Goal: Check status: Check status

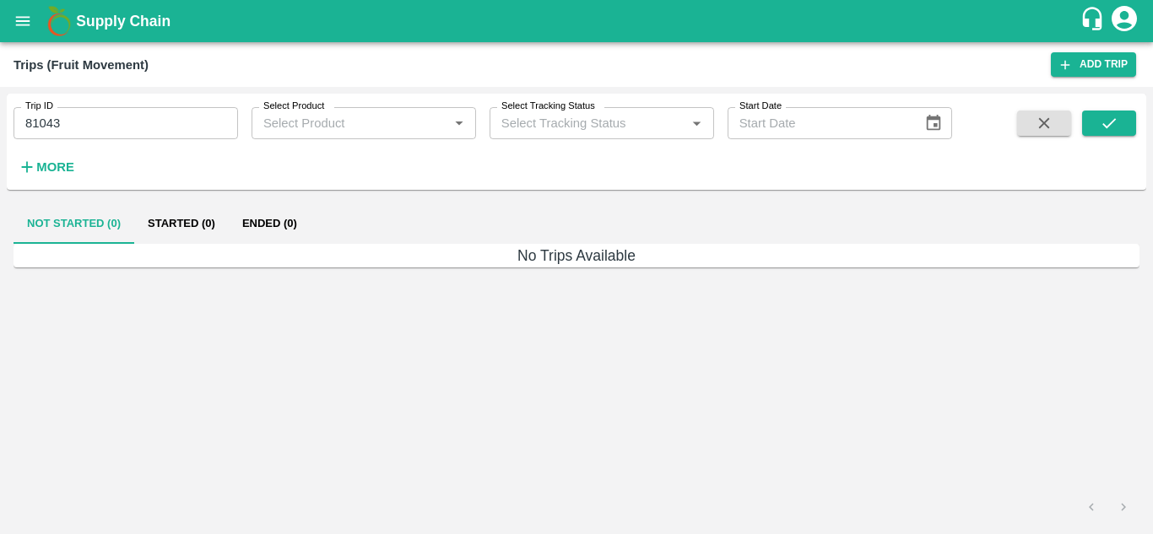
type input "Ongoing"
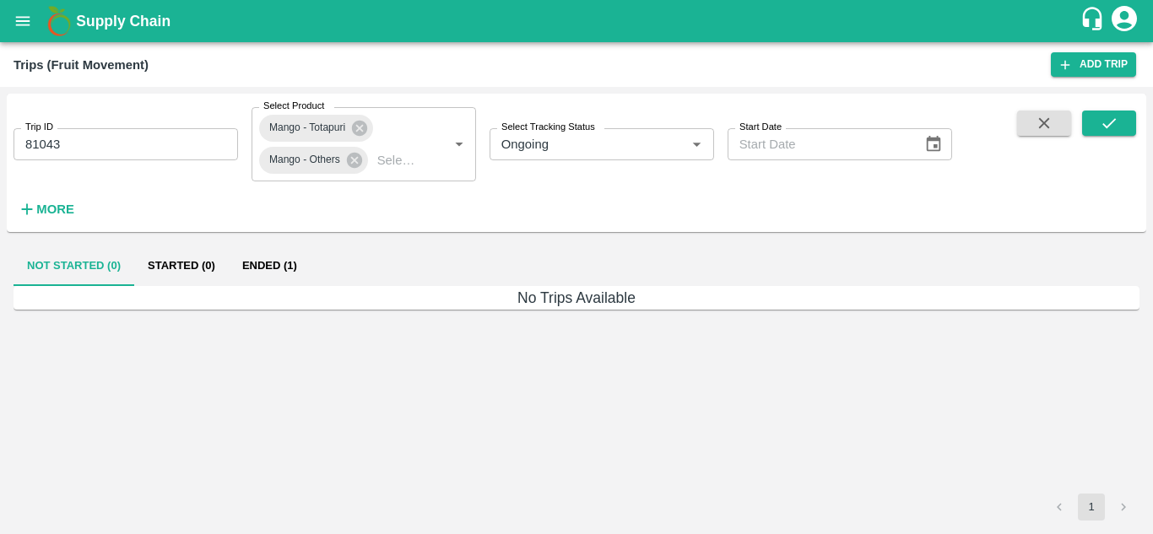
click at [202, 120] on div "Trip ID 81043 Trip ID" at bounding box center [119, 138] width 238 height 46
click at [190, 143] on input "81043" at bounding box center [125, 144] width 224 height 32
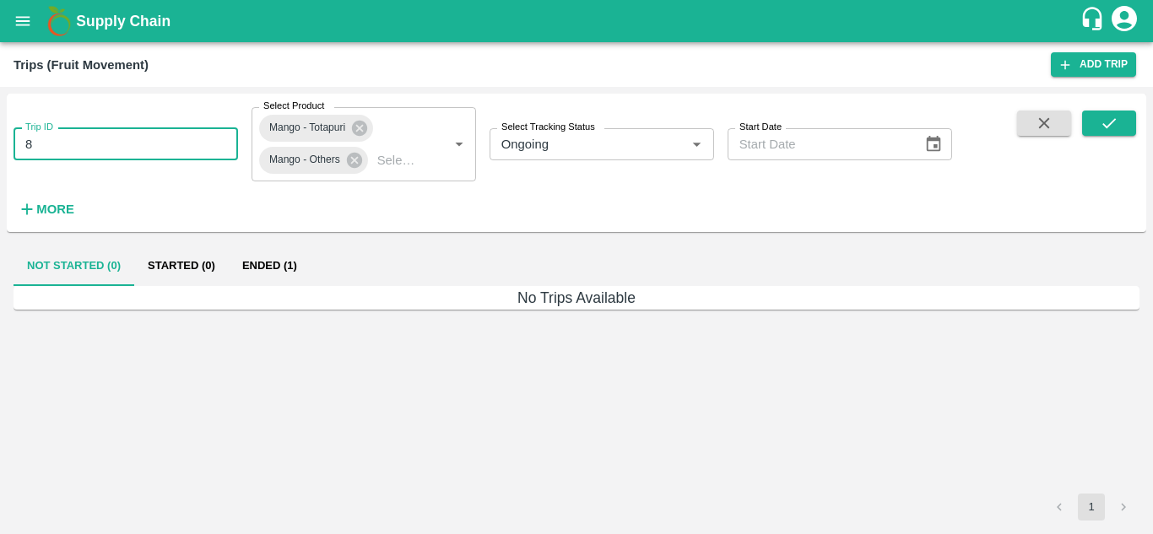
type input "8"
paste input "text"
type input "88077"
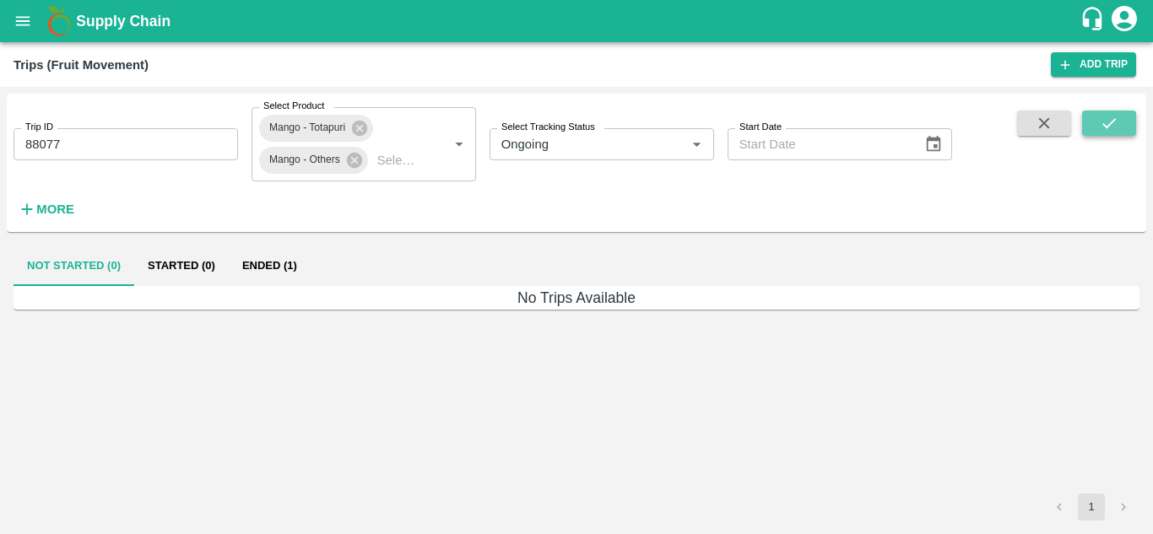
click at [1095, 129] on button "submit" at bounding box center [1109, 123] width 54 height 25
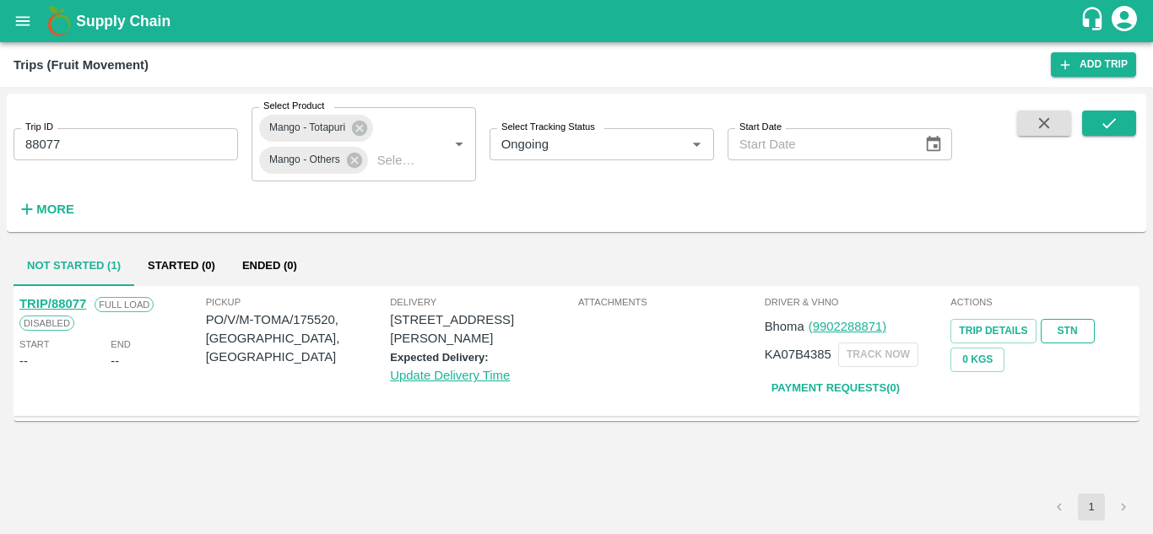
click at [1063, 329] on link "STN" at bounding box center [1067, 331] width 54 height 24
